Goal: Book appointment/travel/reservation

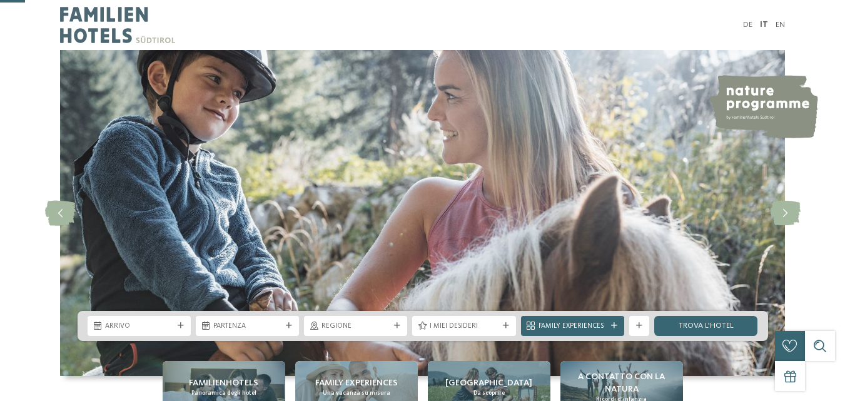
scroll to position [188, 0]
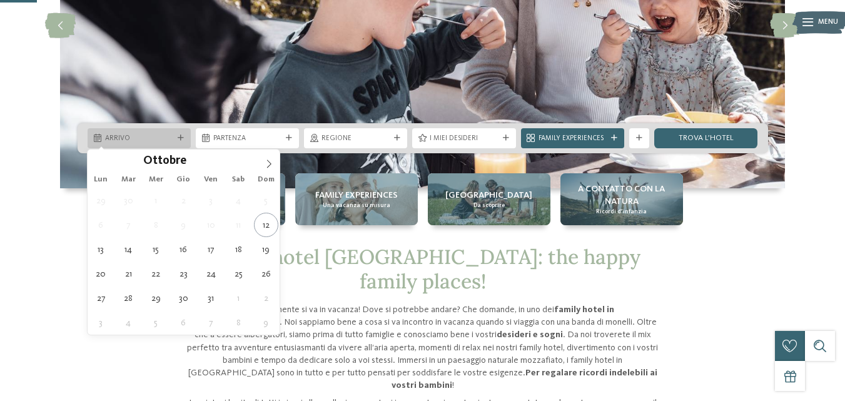
click at [125, 136] on span "Arrivo" at bounding box center [139, 139] width 68 height 10
click at [268, 165] on icon at bounding box center [269, 163] width 9 height 9
type div "[DATE]"
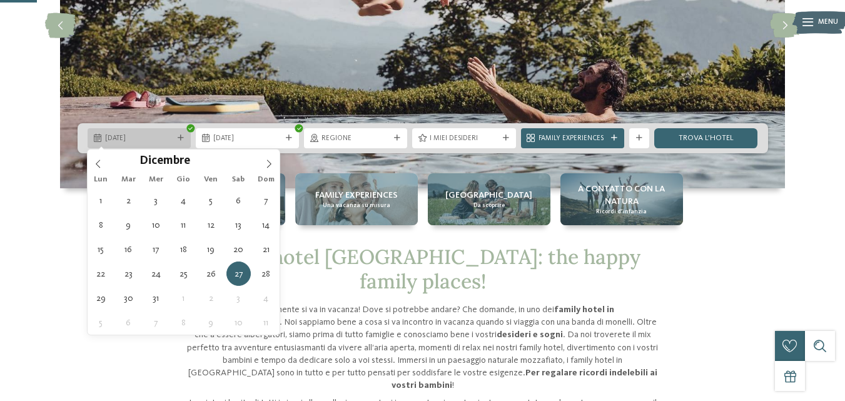
click at [144, 136] on span "[DATE]" at bounding box center [139, 139] width 68 height 10
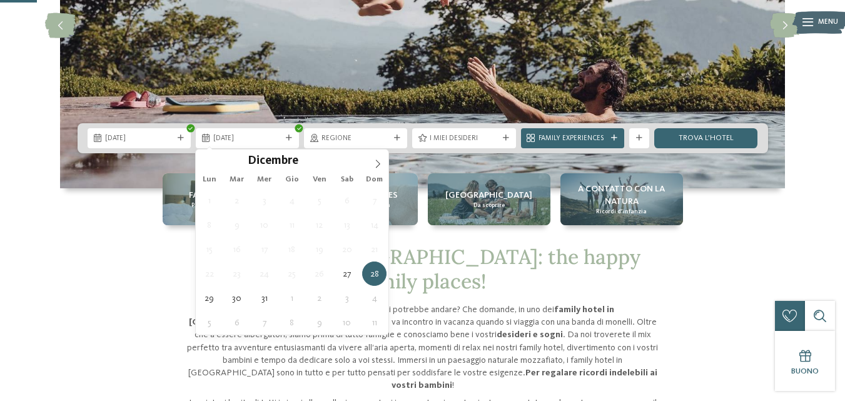
type div "28.12.2025"
click at [246, 138] on span "28.12.2025" at bounding box center [247, 139] width 68 height 10
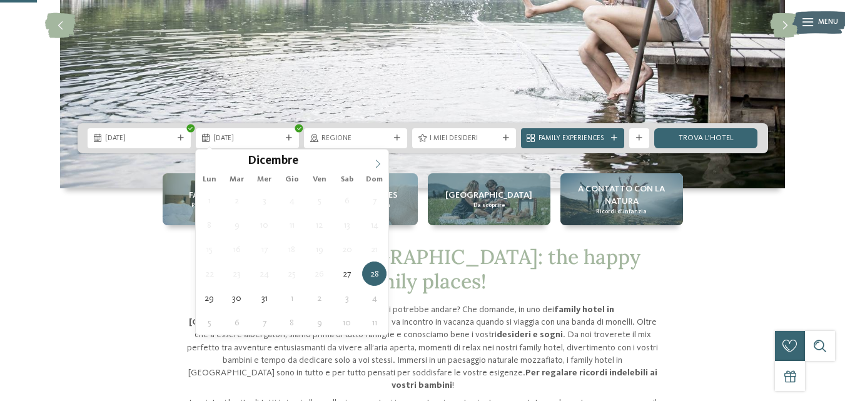
type input "****"
click at [379, 162] on icon at bounding box center [377, 163] width 9 height 9
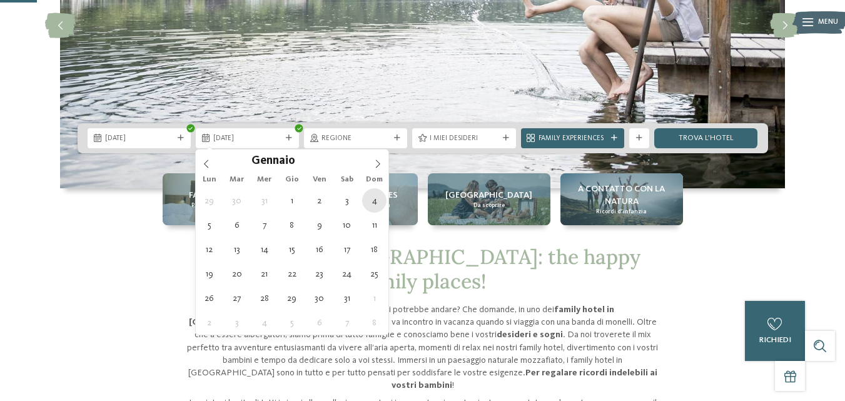
type div "04.01.2026"
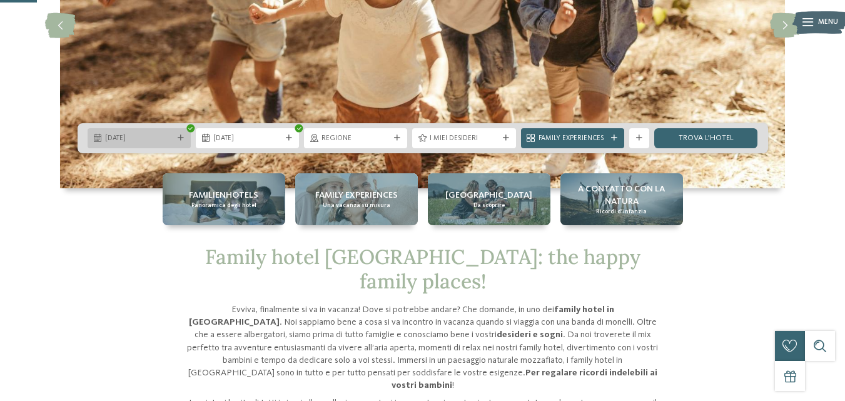
click at [176, 131] on div "[DATE]" at bounding box center [139, 138] width 103 height 20
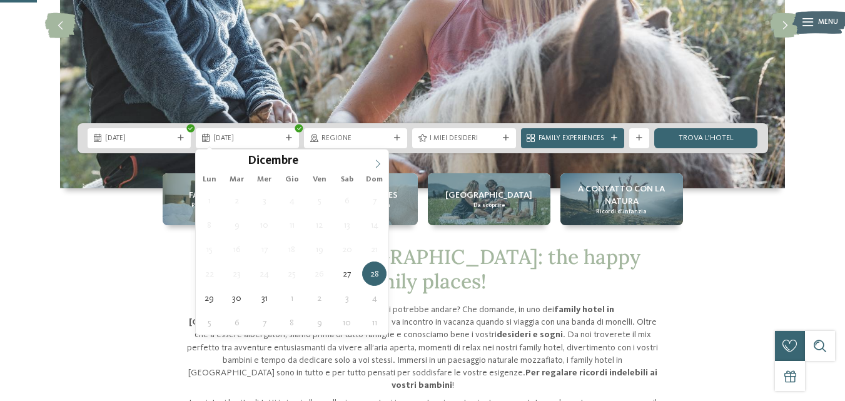
type input "****"
click at [375, 168] on icon at bounding box center [377, 163] width 9 height 9
type div "[DATE]"
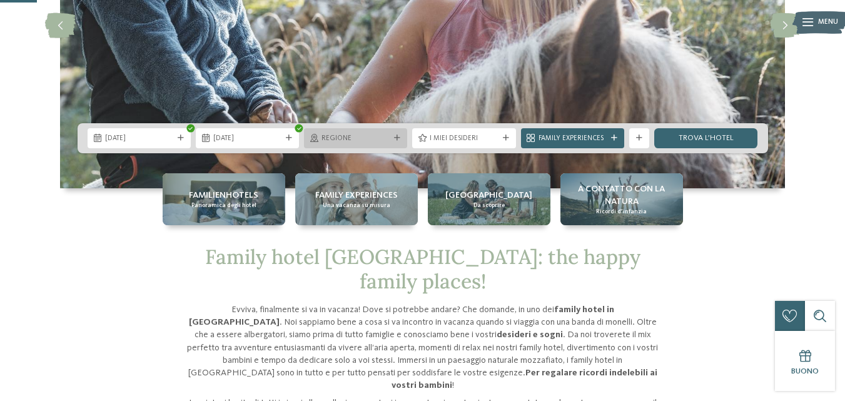
click at [369, 135] on span "Regione" at bounding box center [355, 139] width 68 height 10
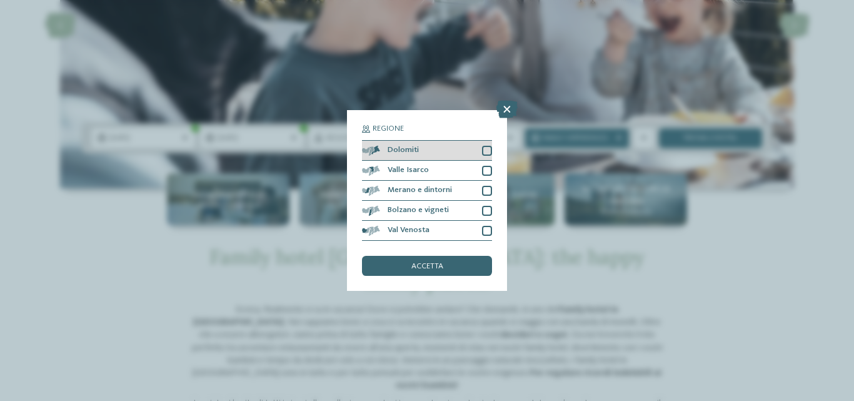
click at [488, 152] on div at bounding box center [487, 151] width 10 height 10
click at [437, 266] on span "accetta" at bounding box center [427, 267] width 32 height 8
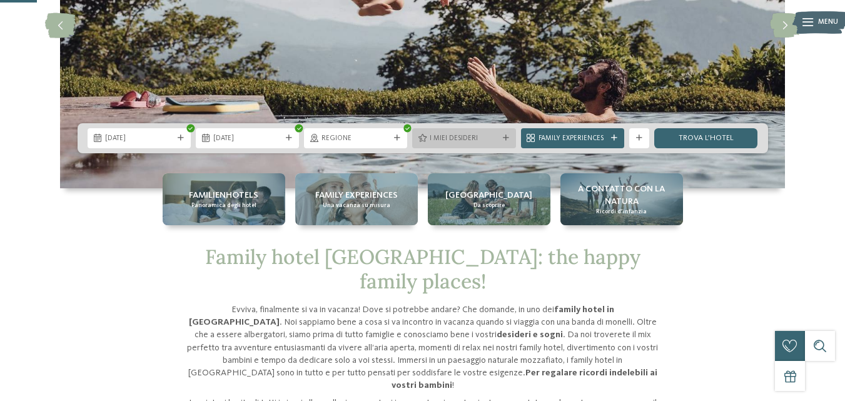
click at [482, 138] on span "I miei desideri" at bounding box center [464, 139] width 68 height 10
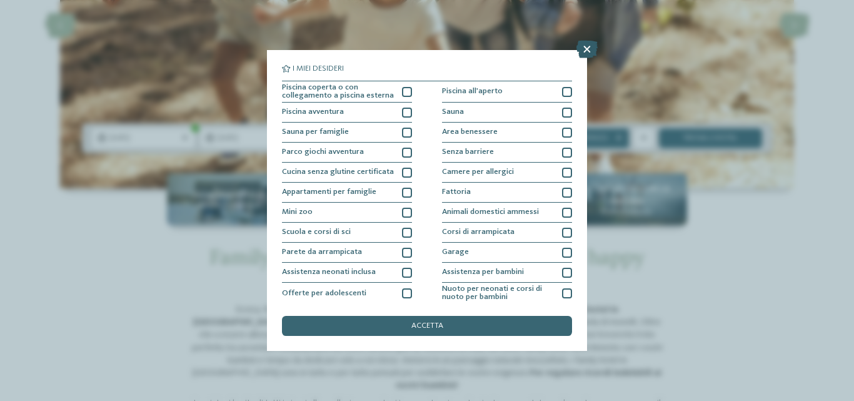
click at [583, 50] on icon at bounding box center [587, 50] width 21 height 18
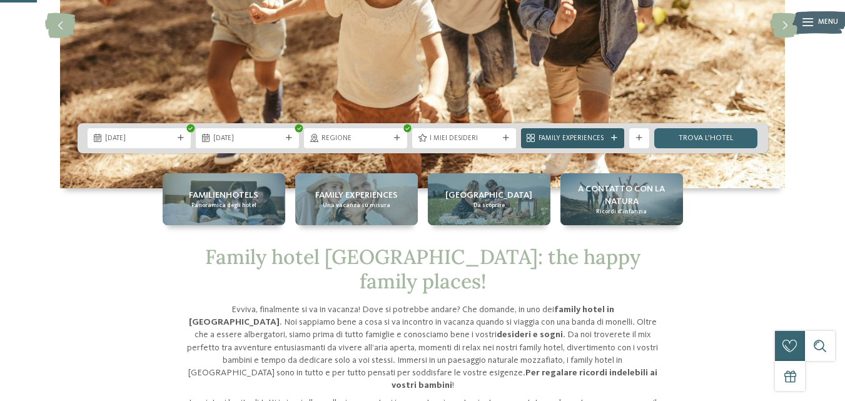
click at [603, 139] on span "Family Experiences" at bounding box center [572, 139] width 68 height 10
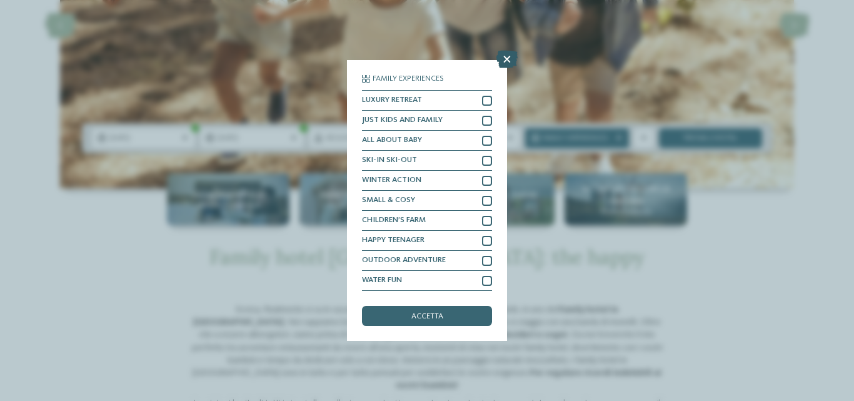
click at [512, 62] on icon at bounding box center [507, 60] width 21 height 18
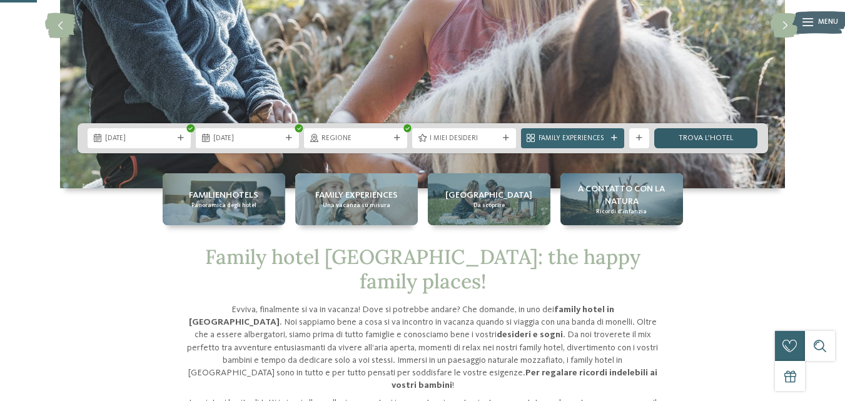
click at [714, 139] on link "trova l’hotel" at bounding box center [705, 138] width 103 height 20
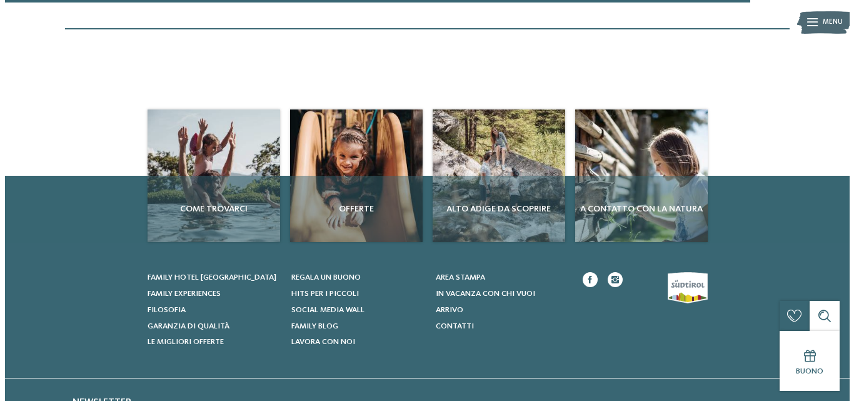
scroll to position [1059, 0]
